Goal: Task Accomplishment & Management: Use online tool/utility

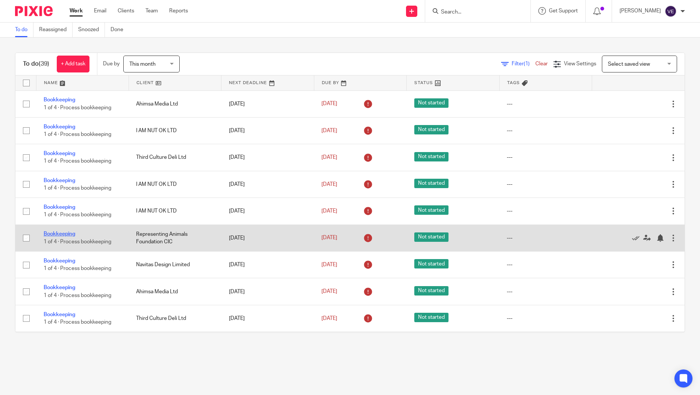
click at [61, 236] on link "Bookkeeping" at bounding box center [60, 234] width 32 height 5
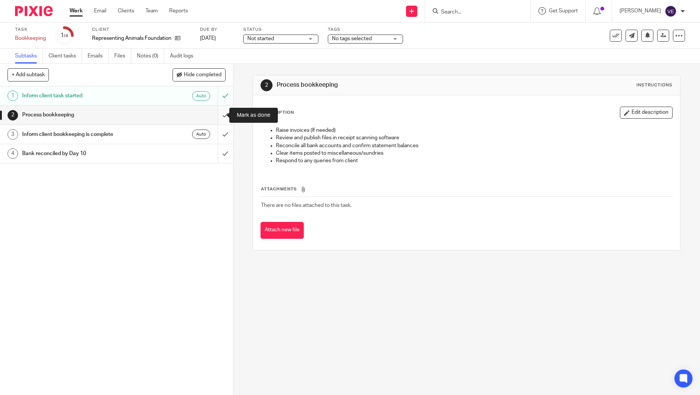
click at [215, 114] on input "submit" at bounding box center [116, 115] width 233 height 19
click at [219, 134] on input "submit" at bounding box center [116, 134] width 233 height 19
click at [216, 154] on input "submit" at bounding box center [116, 153] width 233 height 19
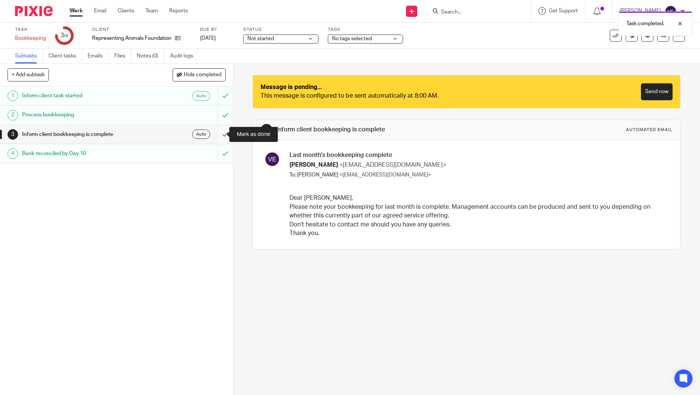
click at [217, 134] on input "submit" at bounding box center [116, 134] width 233 height 19
